Goal: Check status: Verify the current state of an ongoing process or item

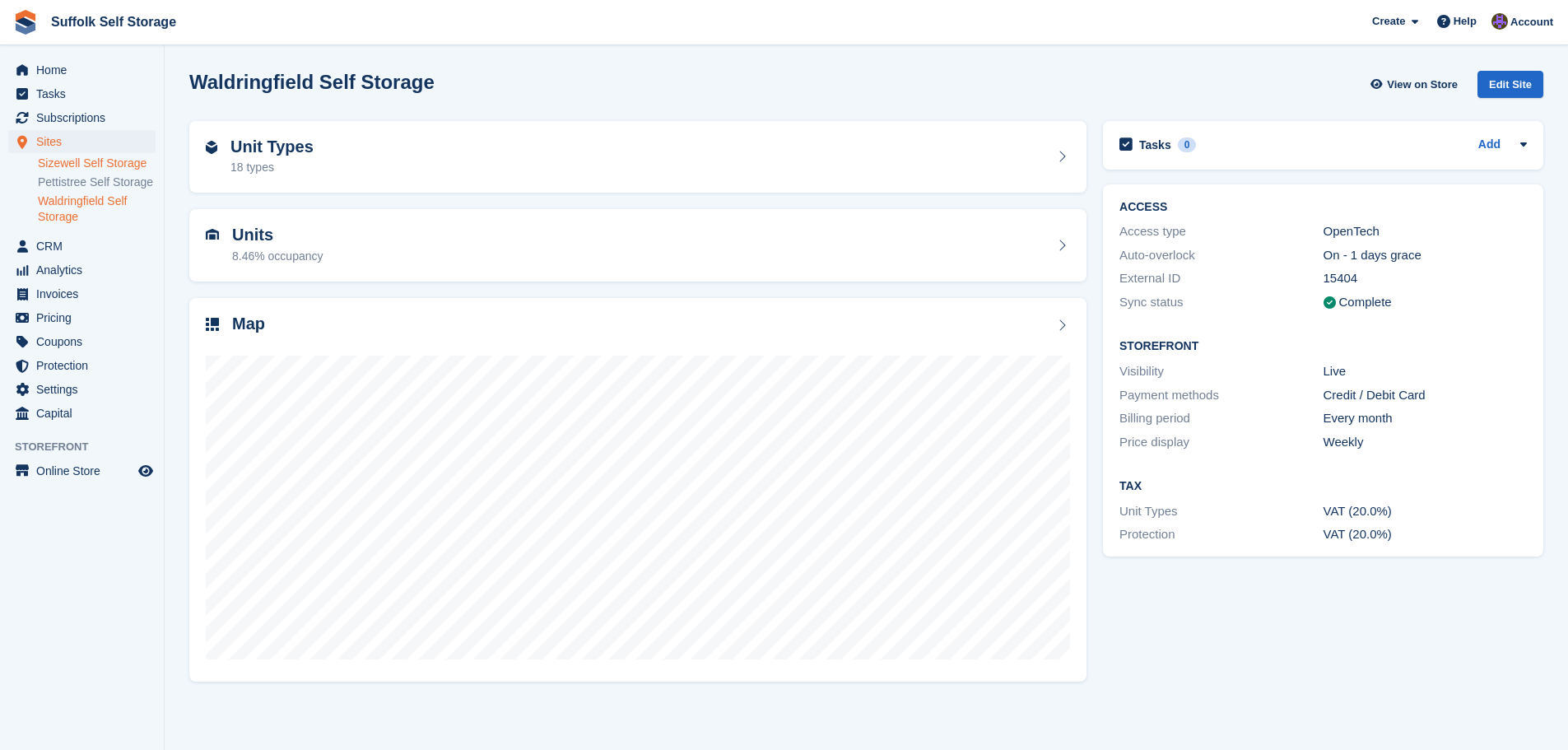
click at [91, 162] on link "Sizewell Self Storage" at bounding box center [96, 163] width 118 height 16
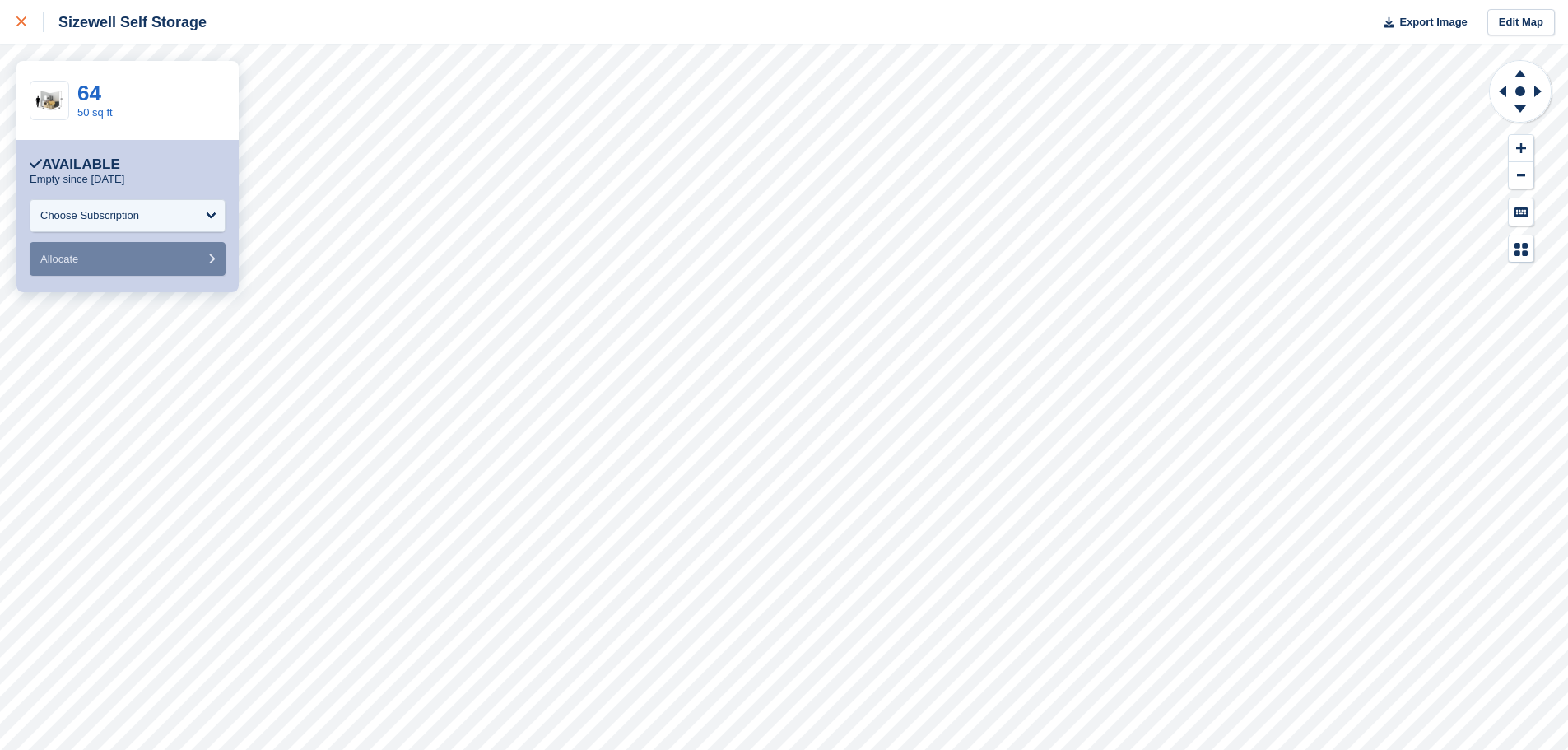
click at [21, 27] on div at bounding box center [29, 22] width 27 height 20
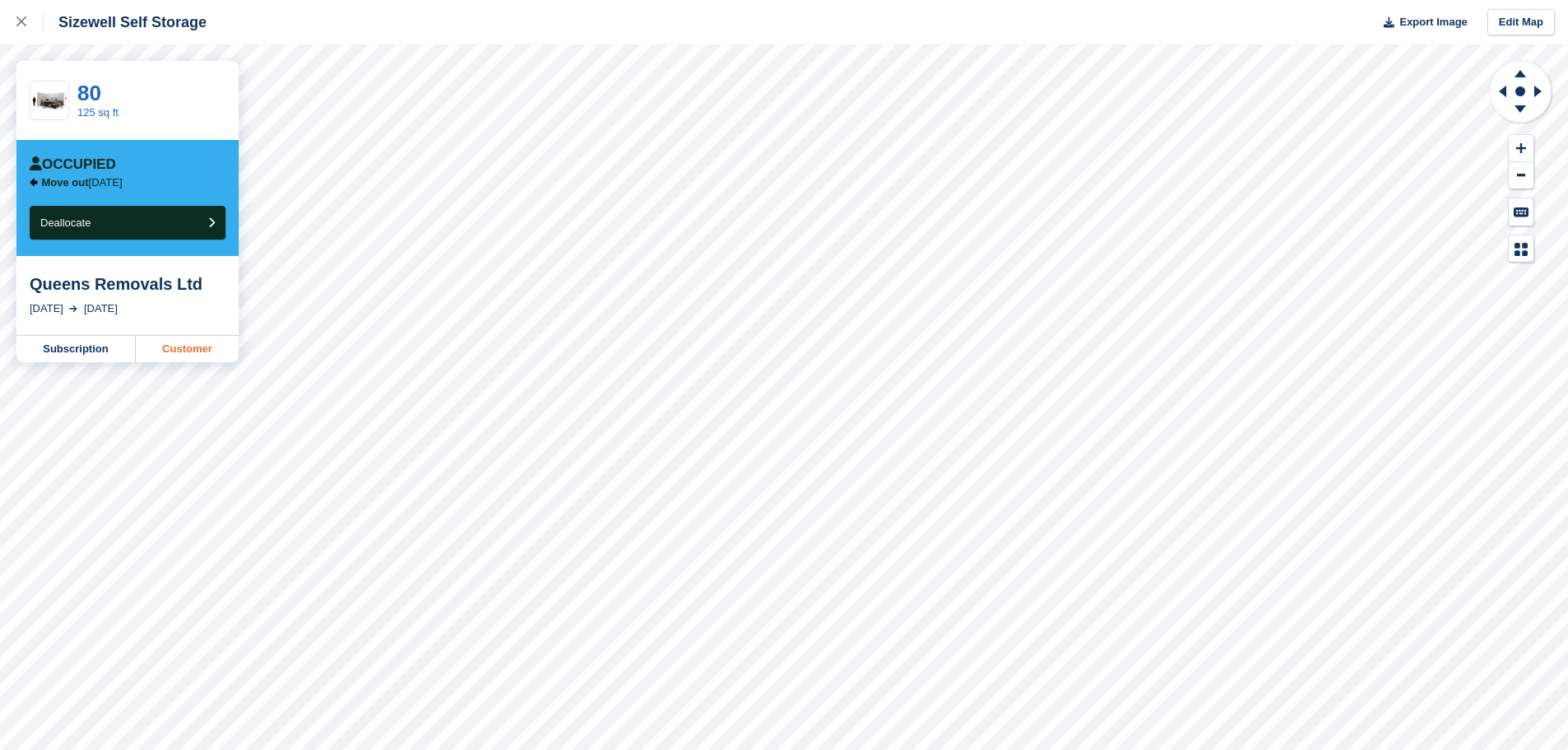
click at [215, 347] on link "Customer" at bounding box center [186, 350] width 103 height 26
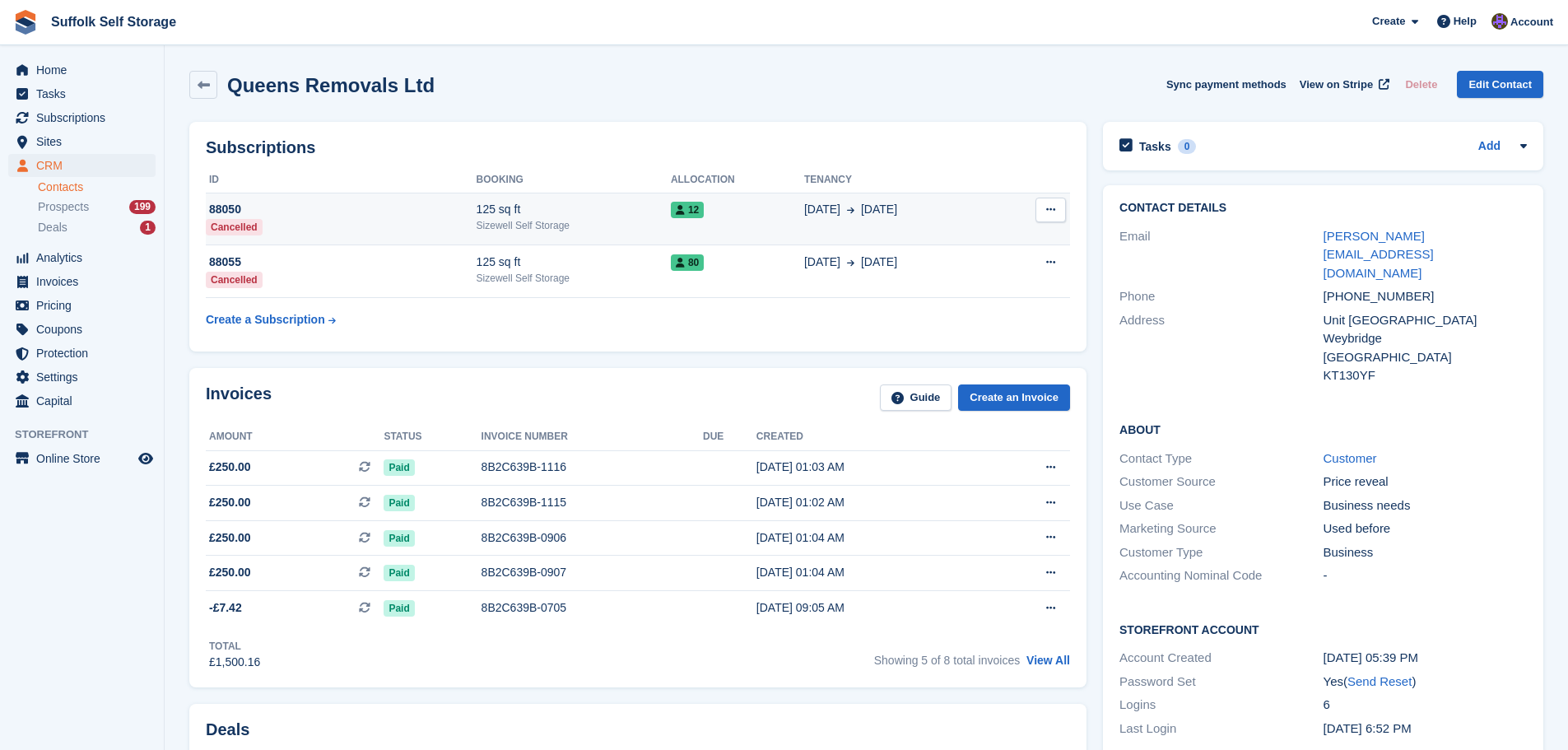
click at [804, 225] on td "30 May 30 Aug" at bounding box center [901, 220] width 194 height 53
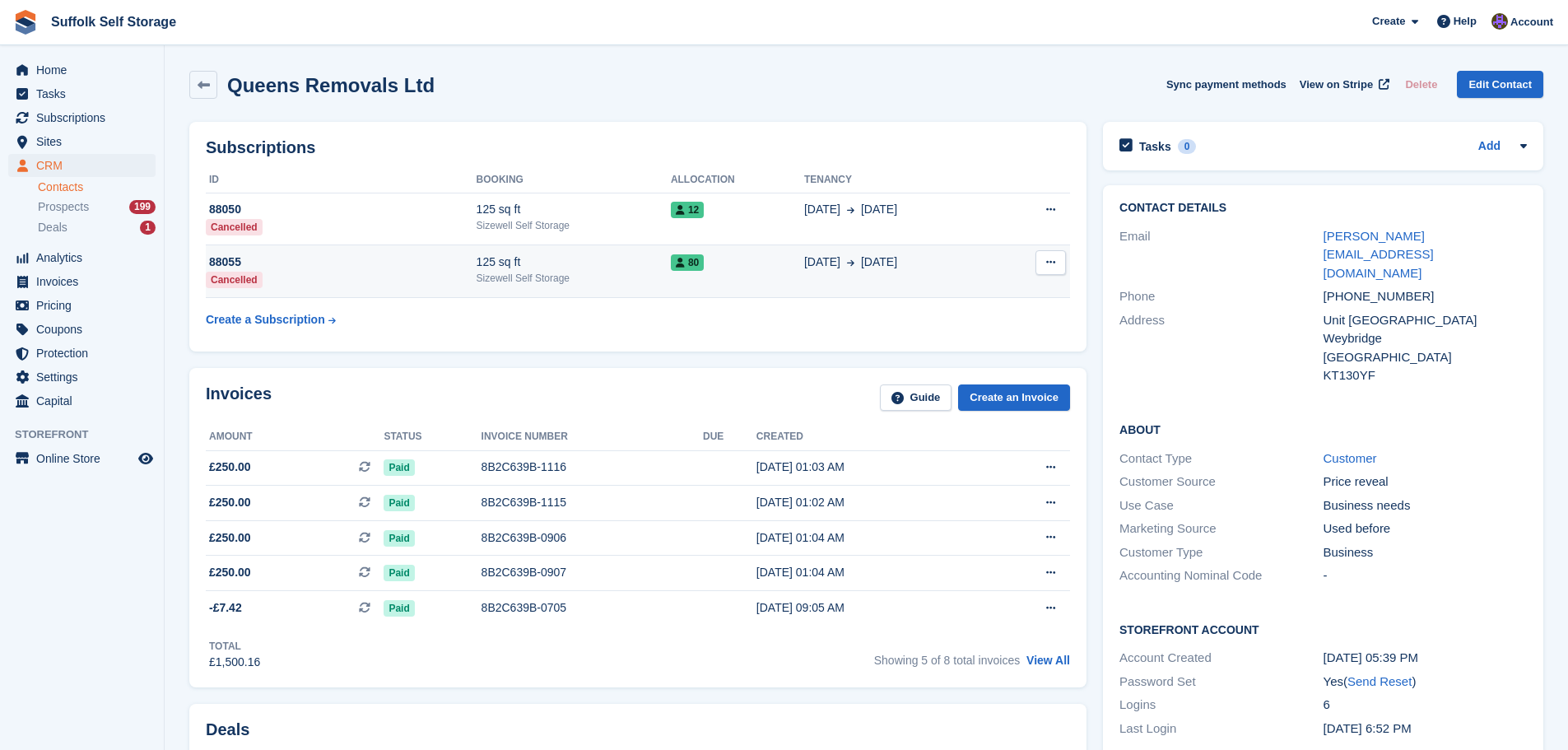
click at [640, 268] on div "125 sq ft" at bounding box center [574, 262] width 194 height 17
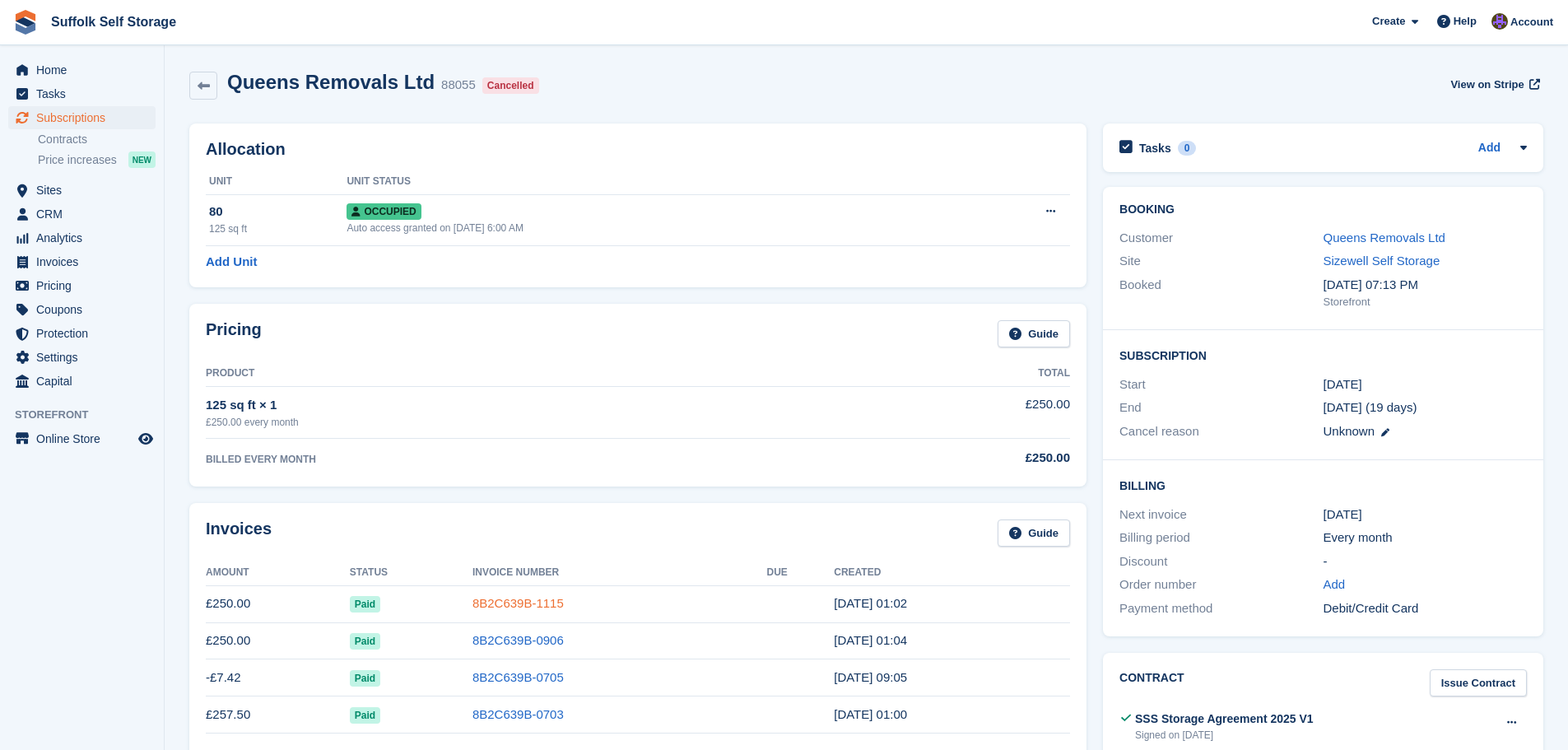
click at [542, 607] on link "8B2C639B-1115" at bounding box center [518, 603] width 91 height 14
